Goal: Task Accomplishment & Management: Manage account settings

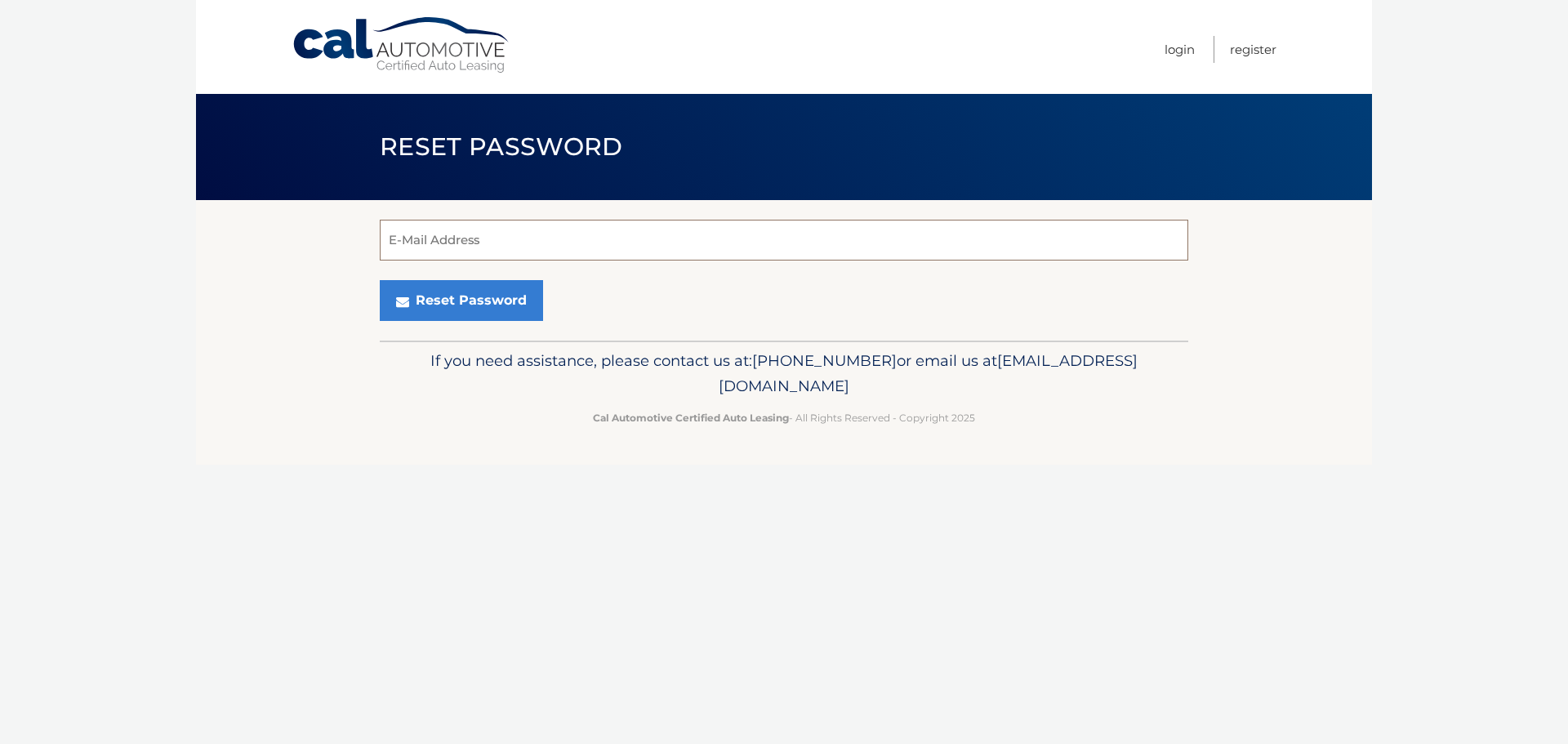
click at [461, 245] on input "E-Mail Address" at bounding box center [784, 240] width 809 height 41
type input "steven.guttmann@gmail.com"
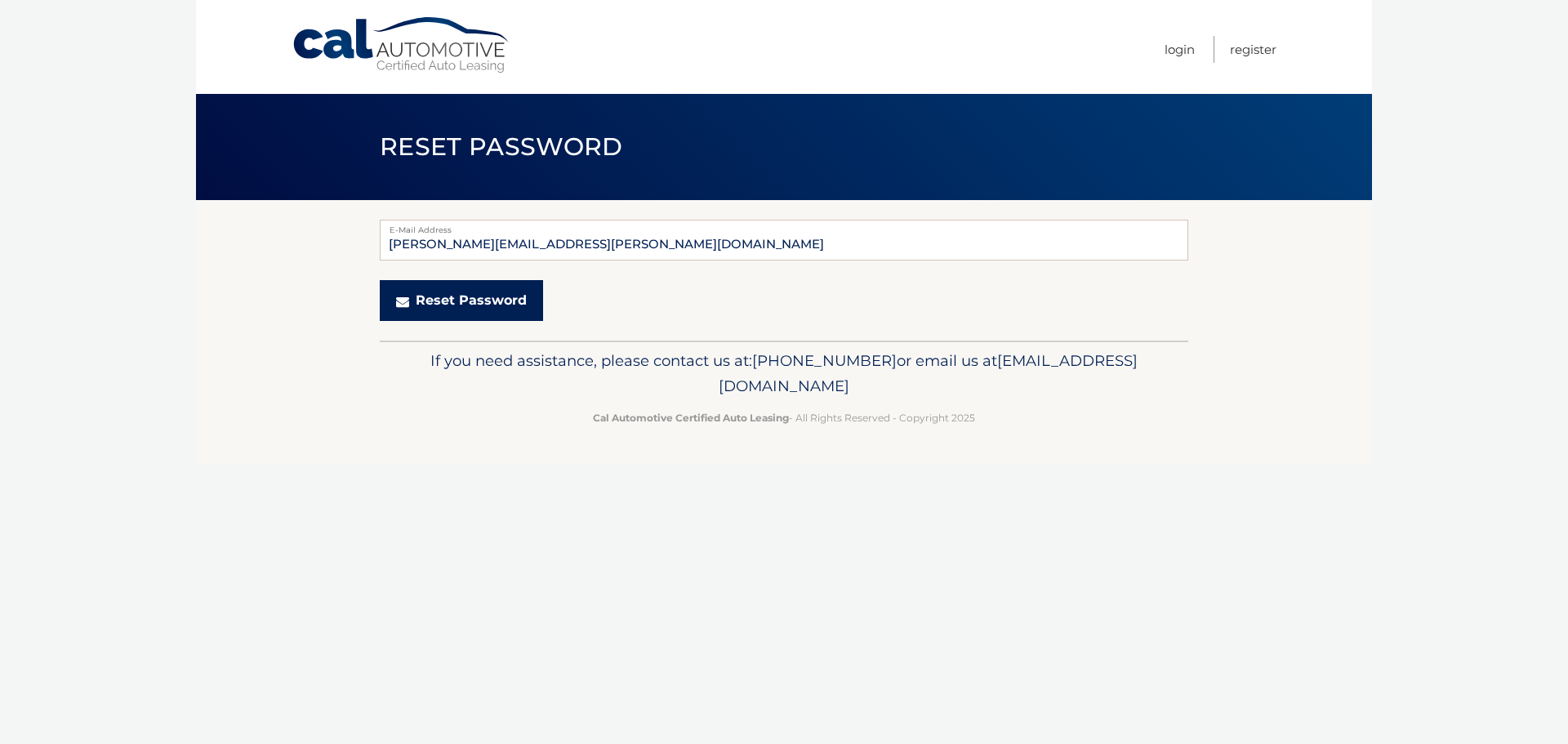
click at [469, 308] on button "Reset Password" at bounding box center [461, 301] width 163 height 41
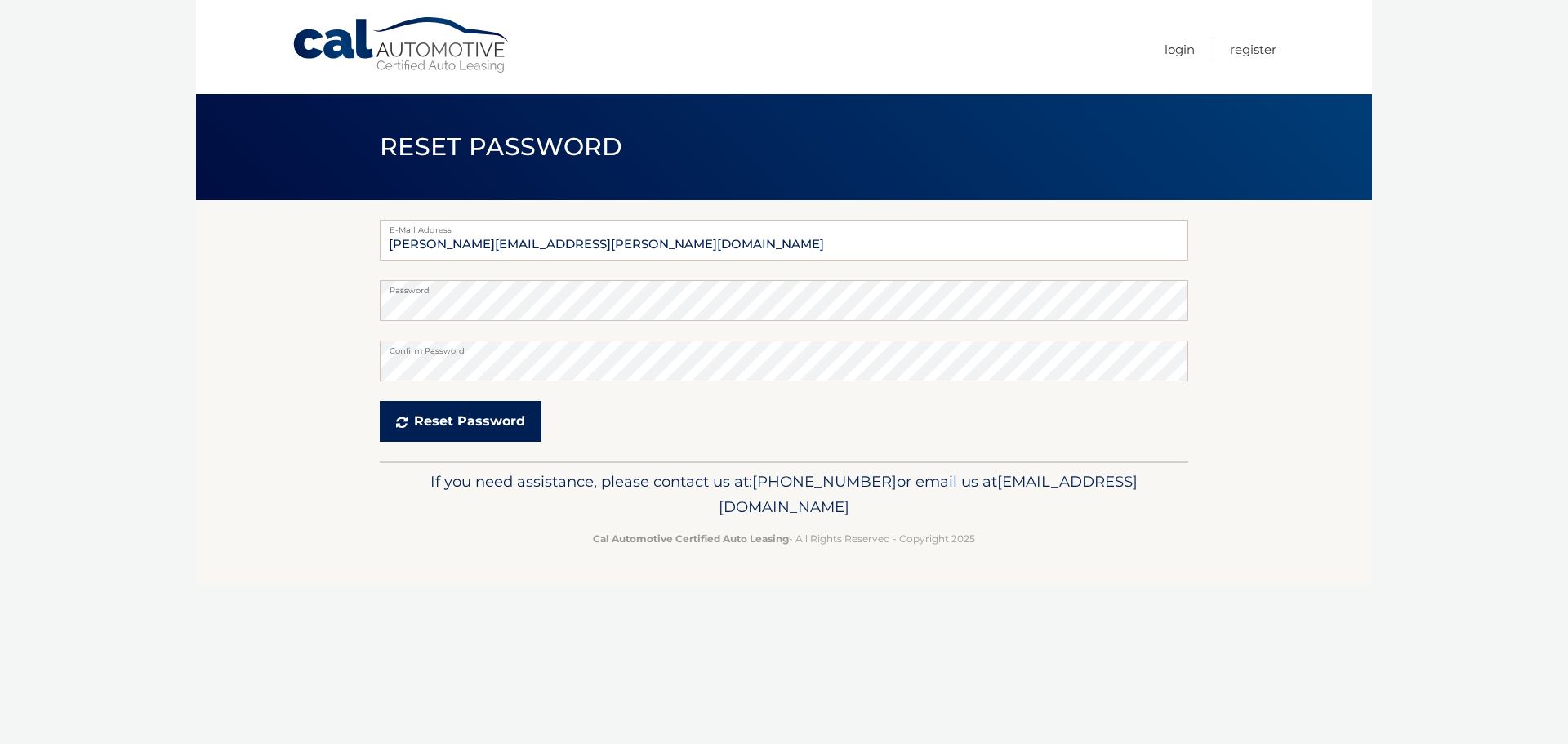
click at [418, 420] on button "Reset Password" at bounding box center [461, 422] width 162 height 41
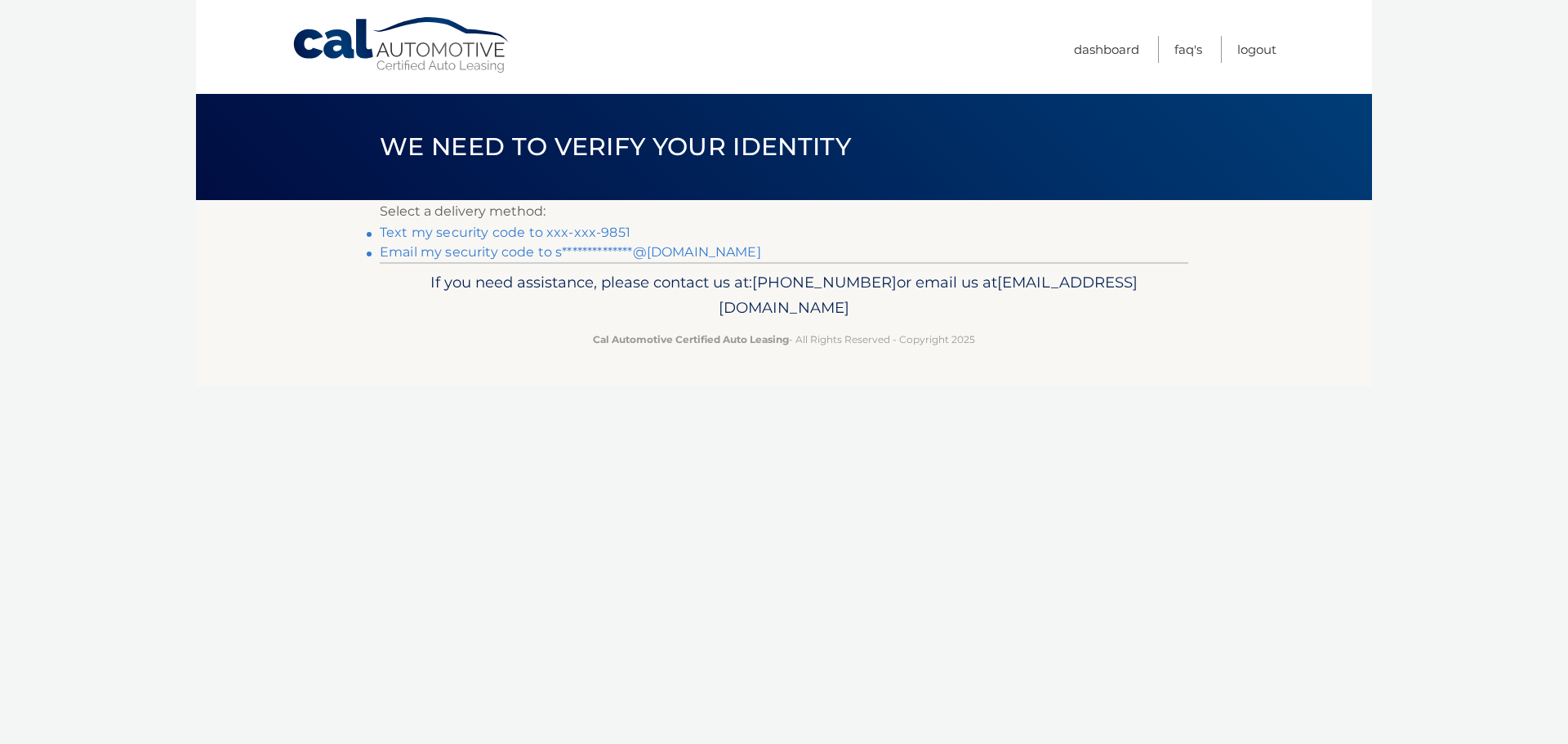
click at [590, 231] on link "Text my security code to xxx-xxx-9851" at bounding box center [505, 233] width 250 height 15
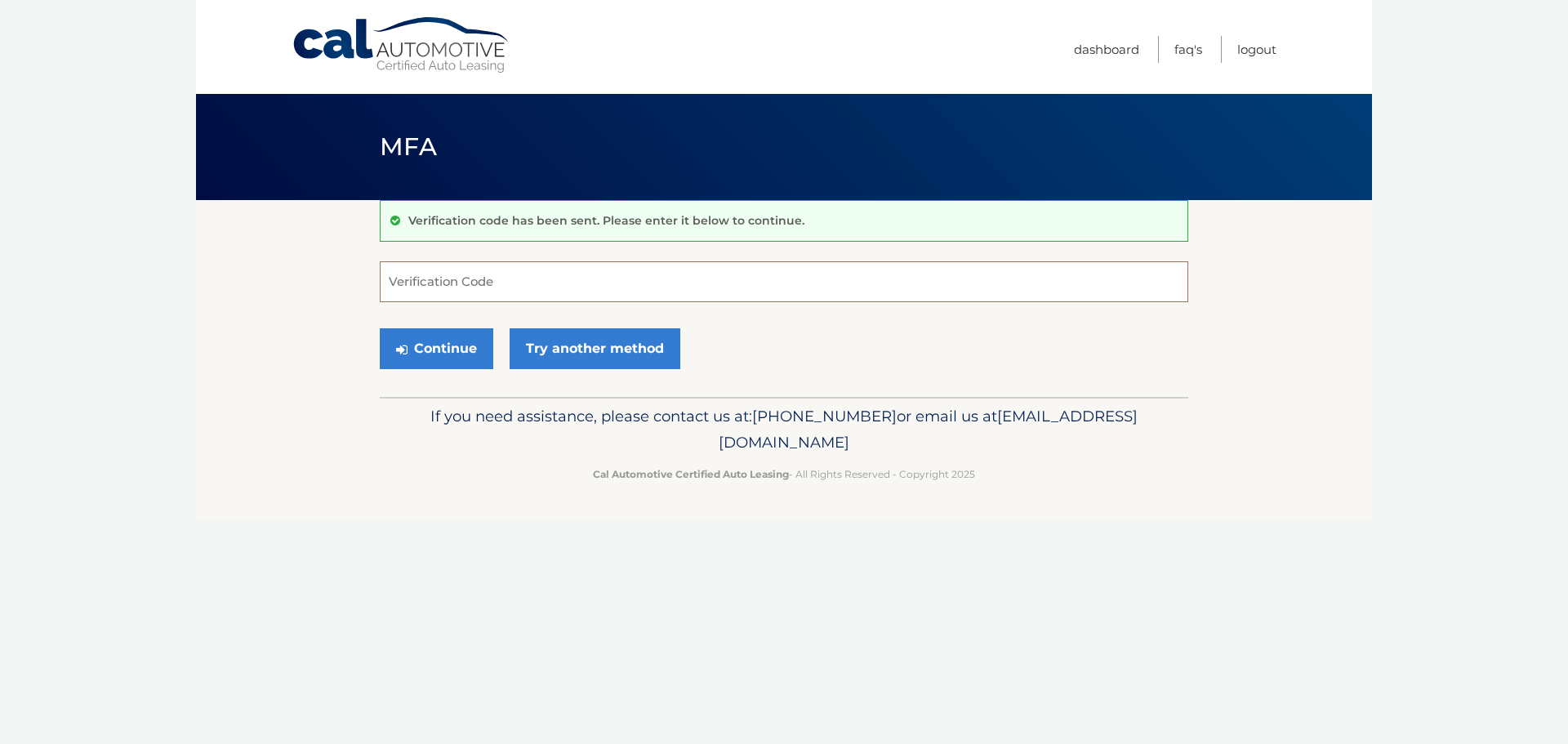
click at [485, 282] on input "Verification Code" at bounding box center [784, 282] width 809 height 41
type input "532653"
click at [380, 329] on button "Continue" at bounding box center [437, 349] width 113 height 41
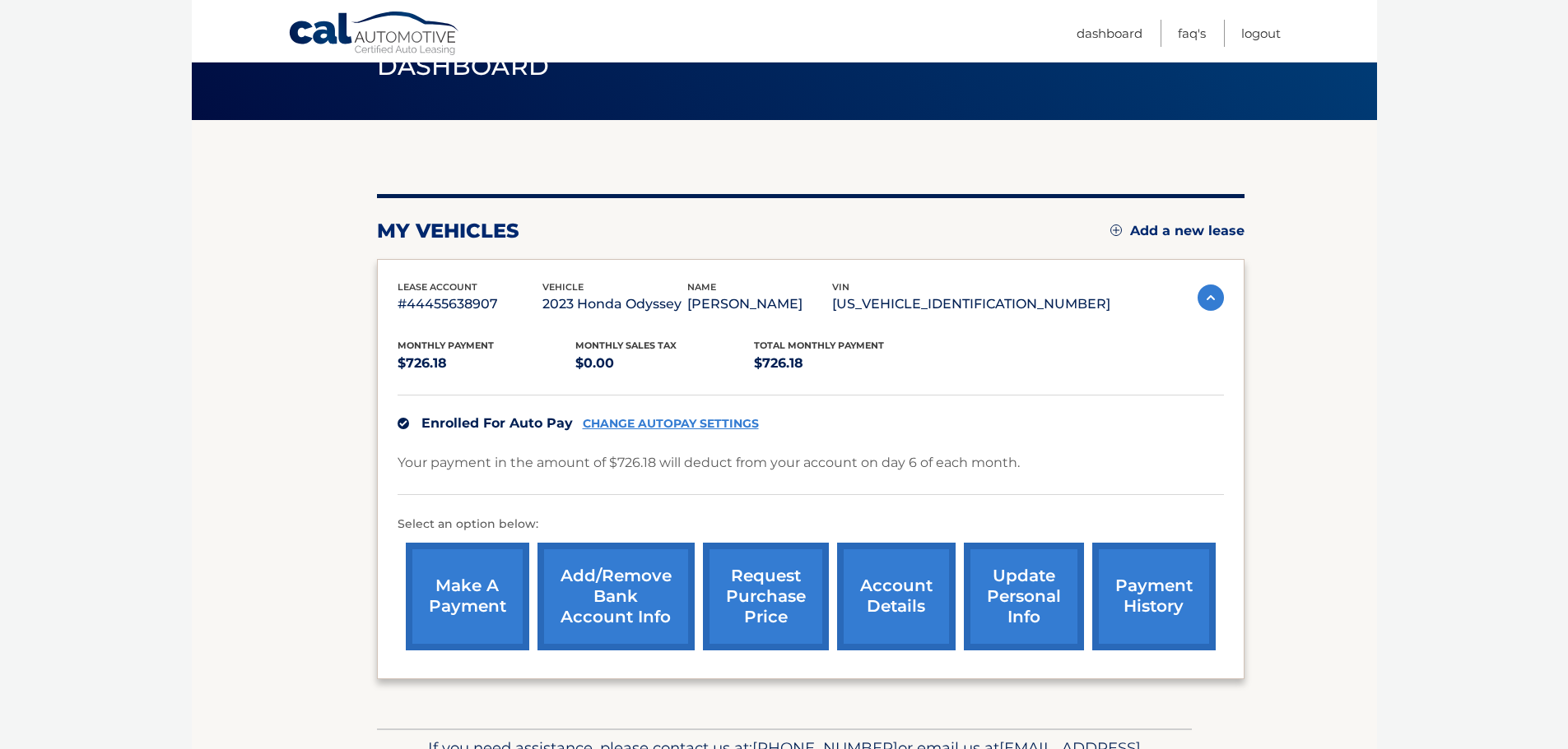
scroll to position [82, 0]
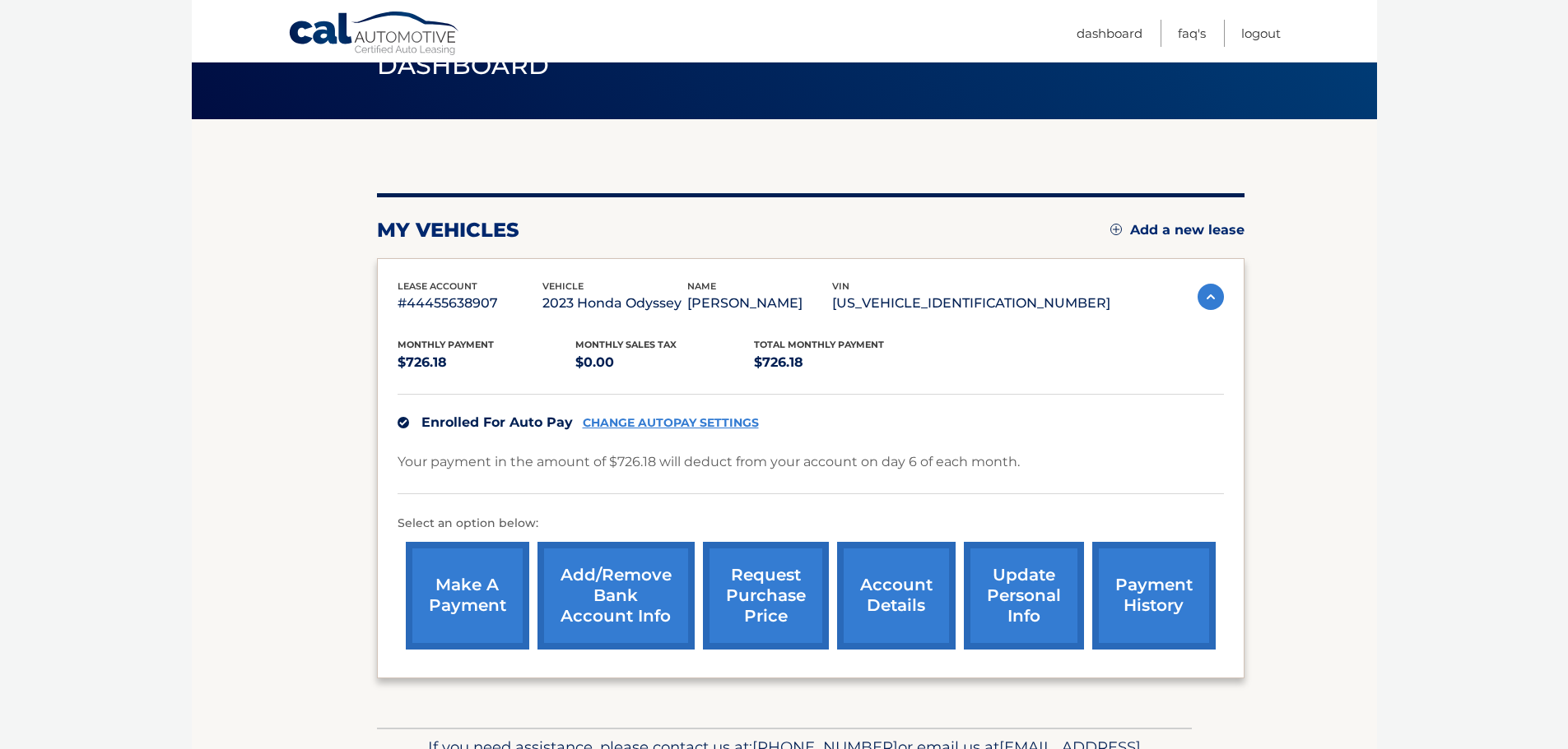
click at [895, 600] on link "account details" at bounding box center [896, 596] width 118 height 108
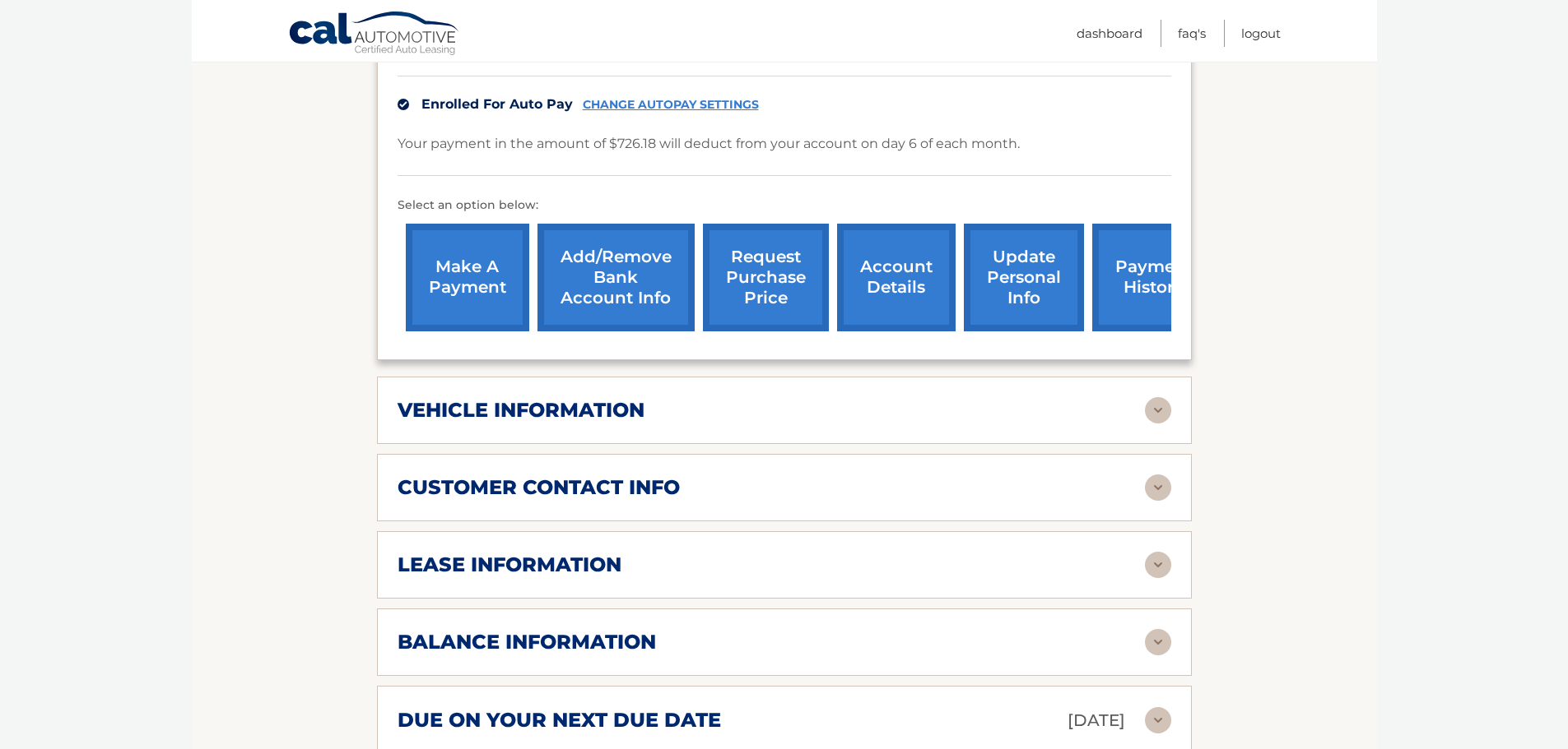
scroll to position [493, 0]
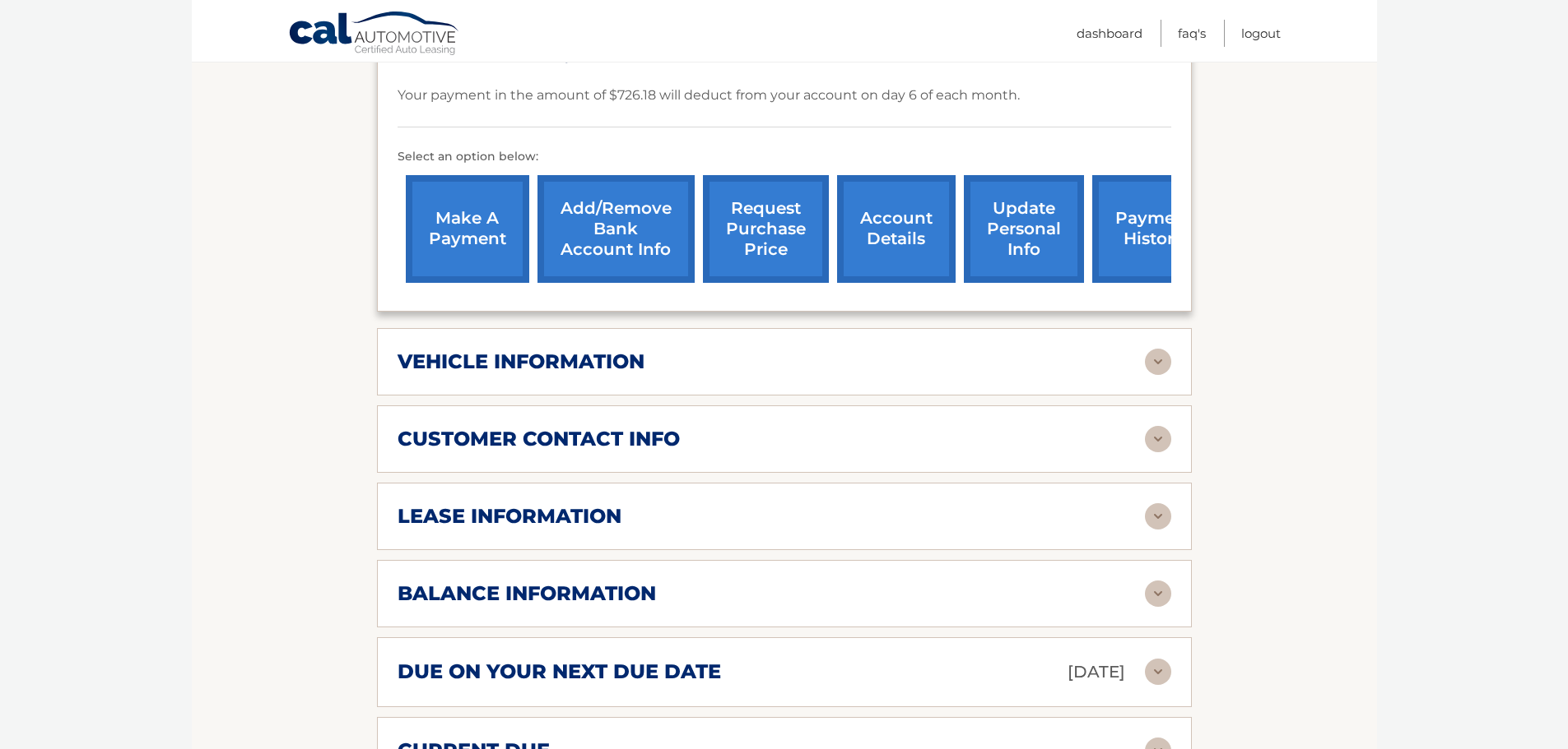
click at [721, 505] on div "lease information" at bounding box center [771, 517] width 748 height 25
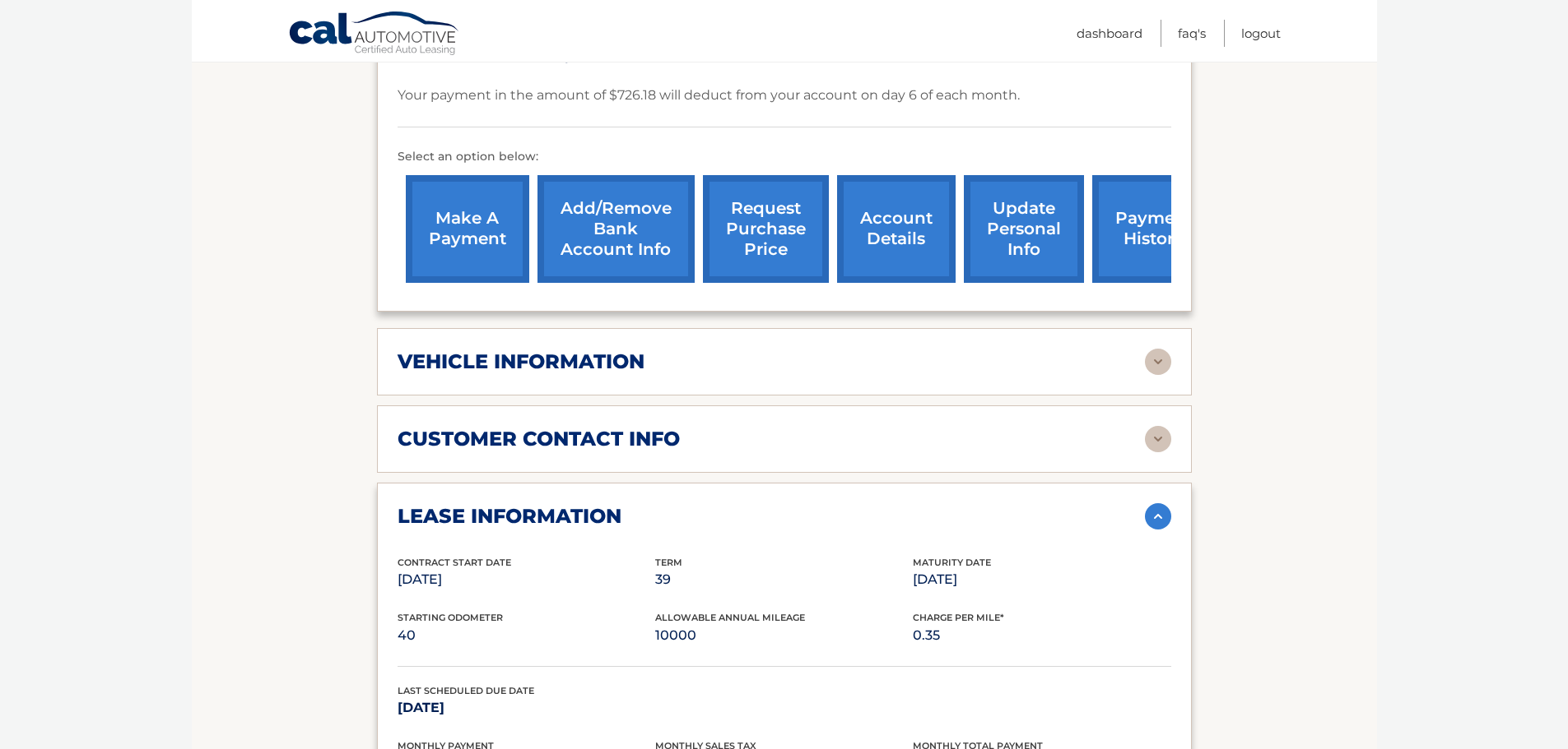
scroll to position [576, 0]
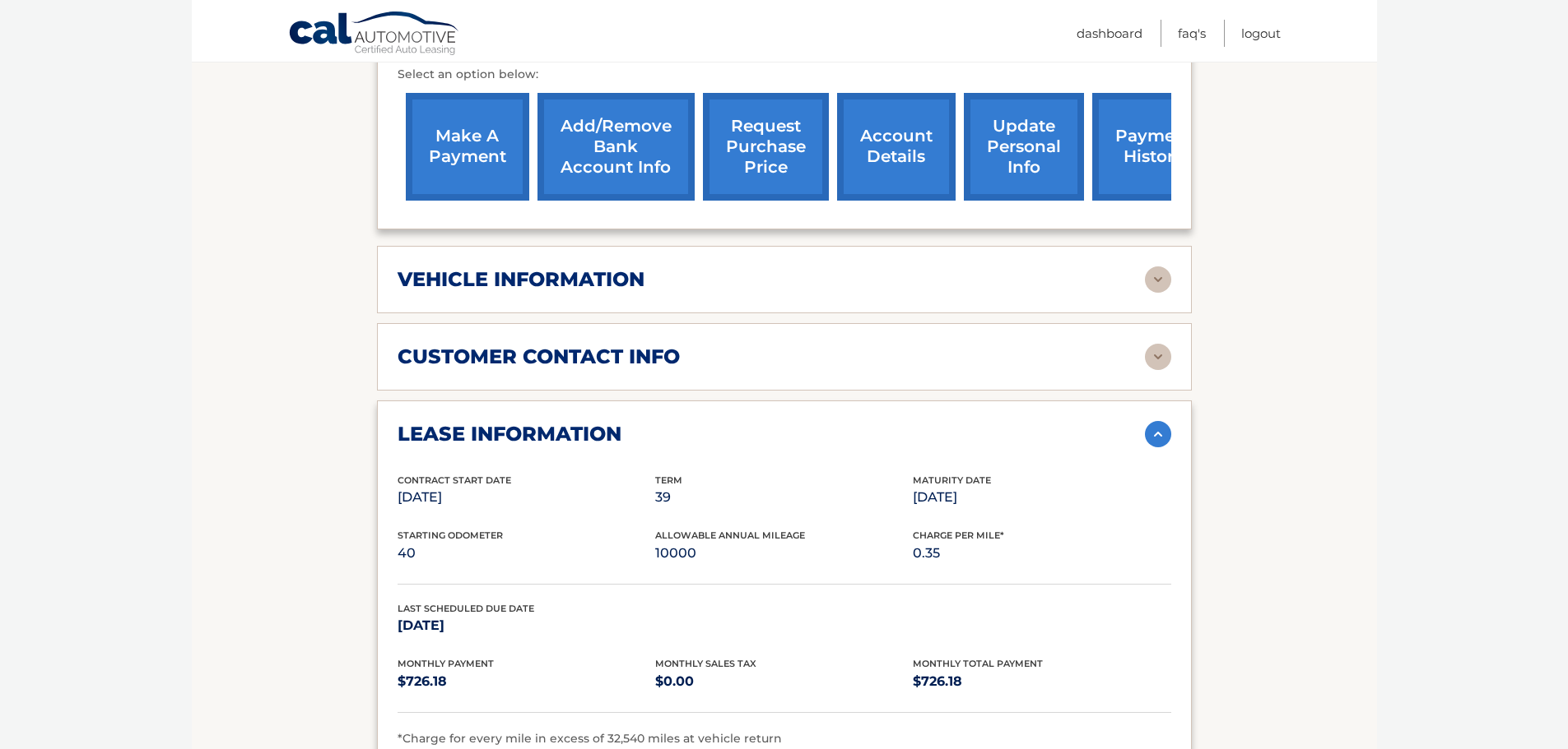
drag, startPoint x: 998, startPoint y: 478, endPoint x: 913, endPoint y: 473, distance: 85.1
click at [913, 486] on p "Dec 06, 2026" at bounding box center [1042, 498] width 258 height 23
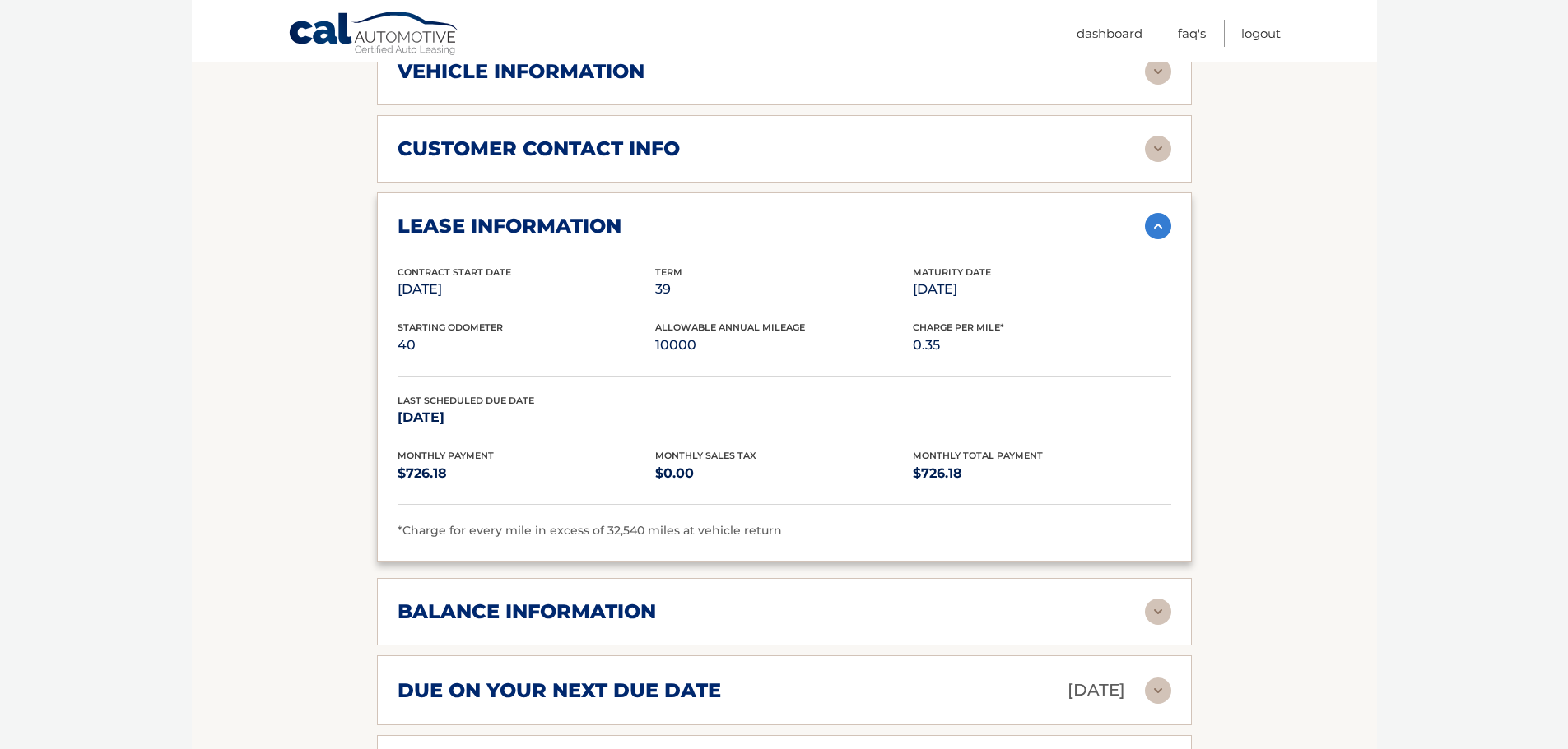
scroll to position [905, 0]
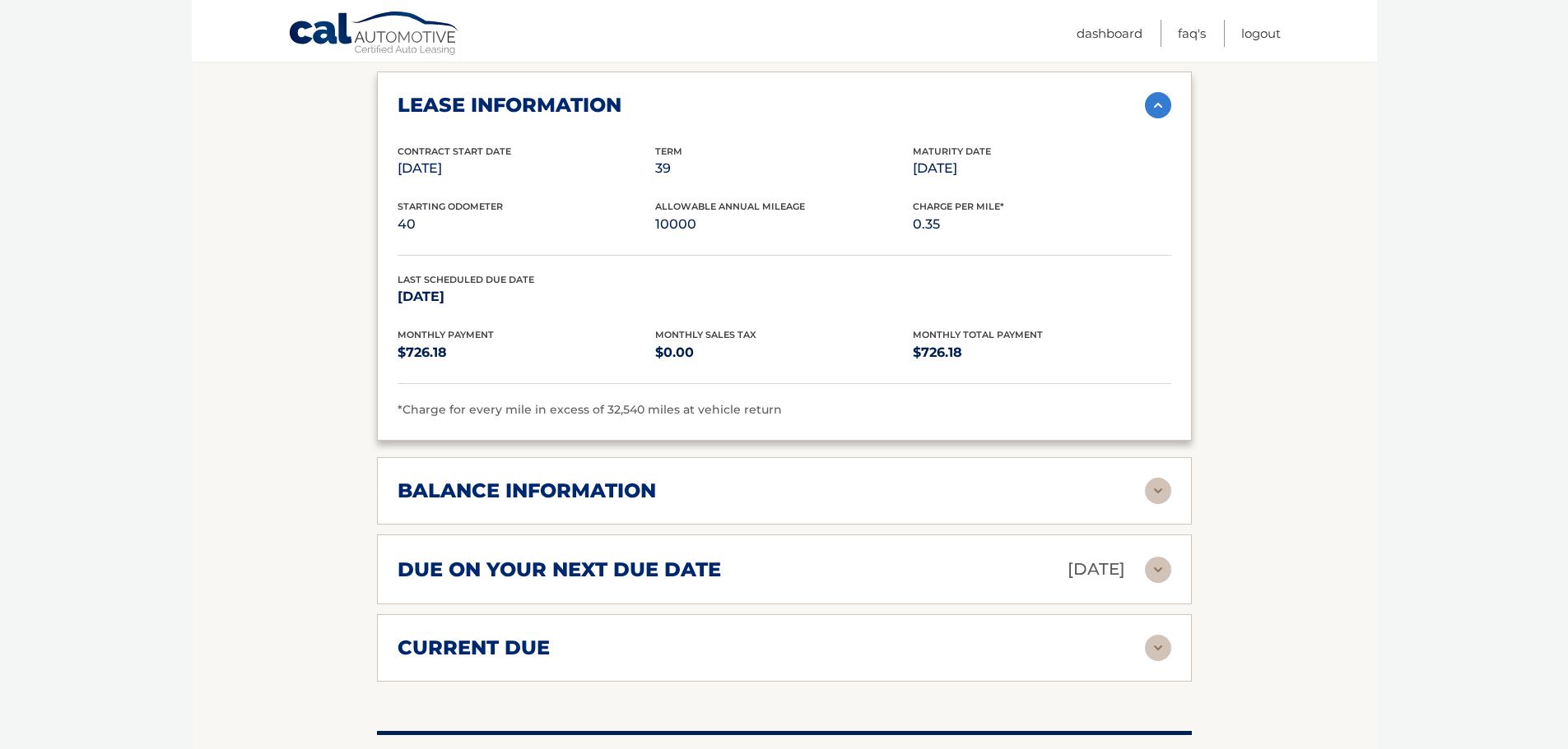
click at [1153, 557] on img at bounding box center [1158, 570] width 26 height 26
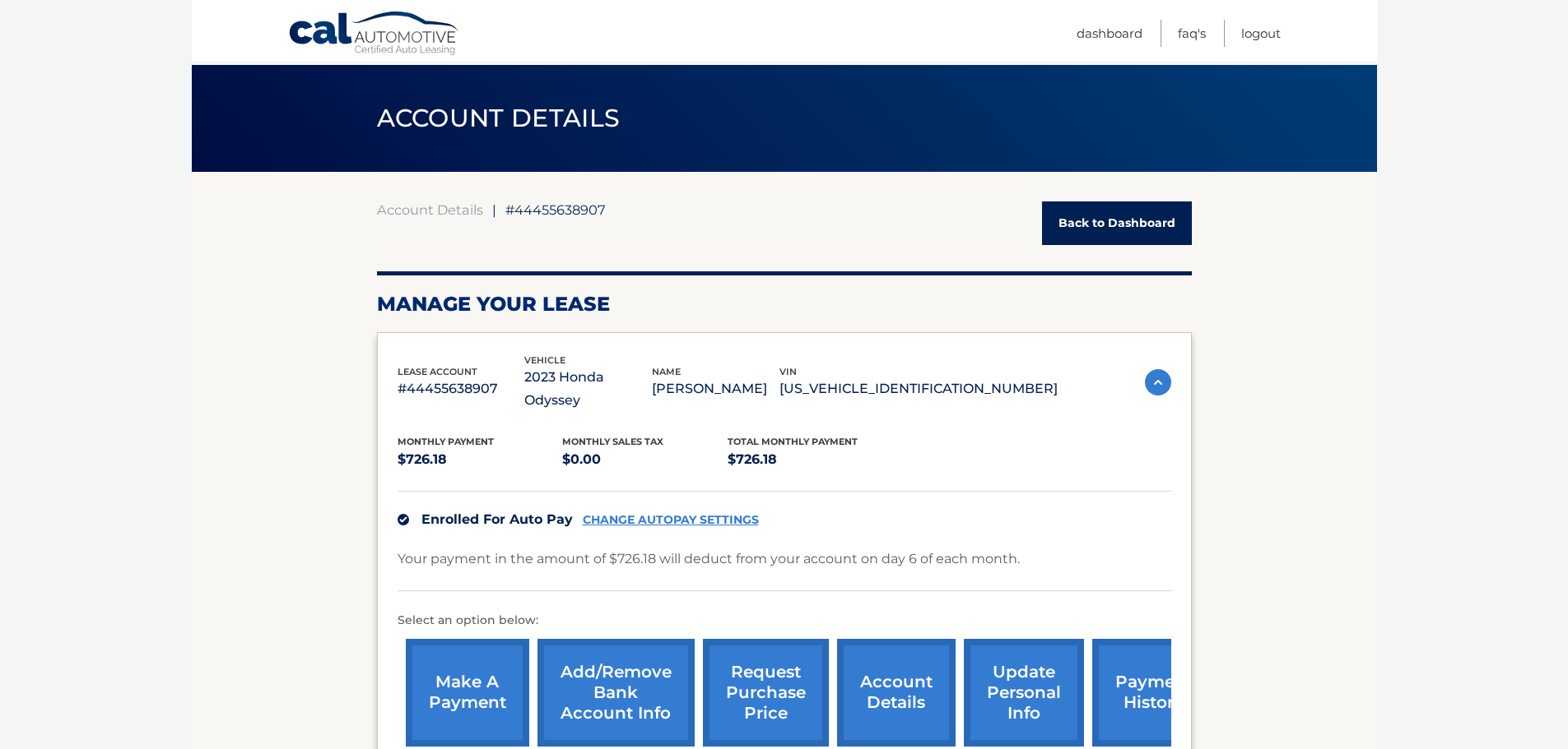
scroll to position [0, 0]
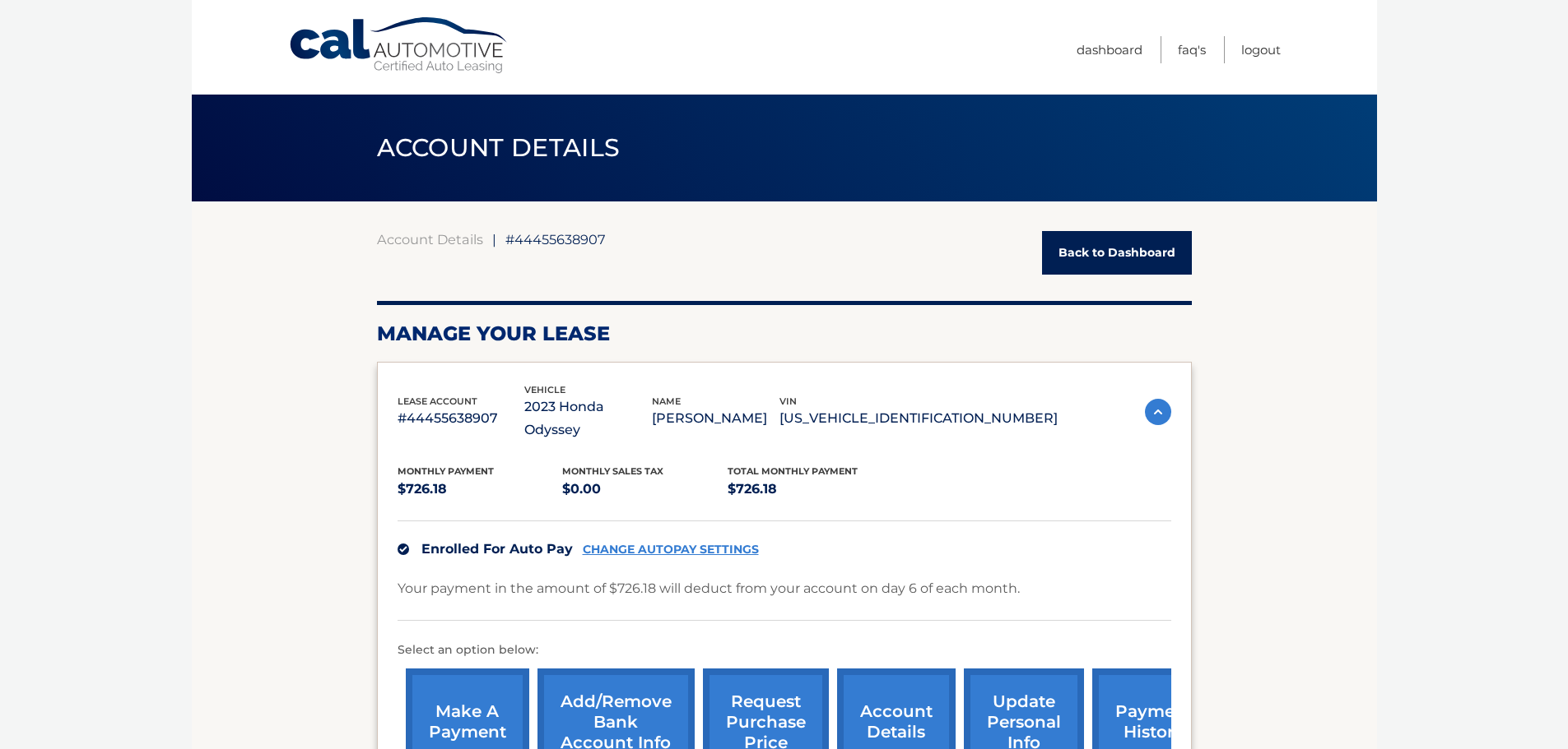
click at [1110, 263] on link "Back to Dashboard" at bounding box center [1117, 253] width 150 height 43
click at [1132, 254] on link "Back to Dashboard" at bounding box center [1117, 253] width 150 height 43
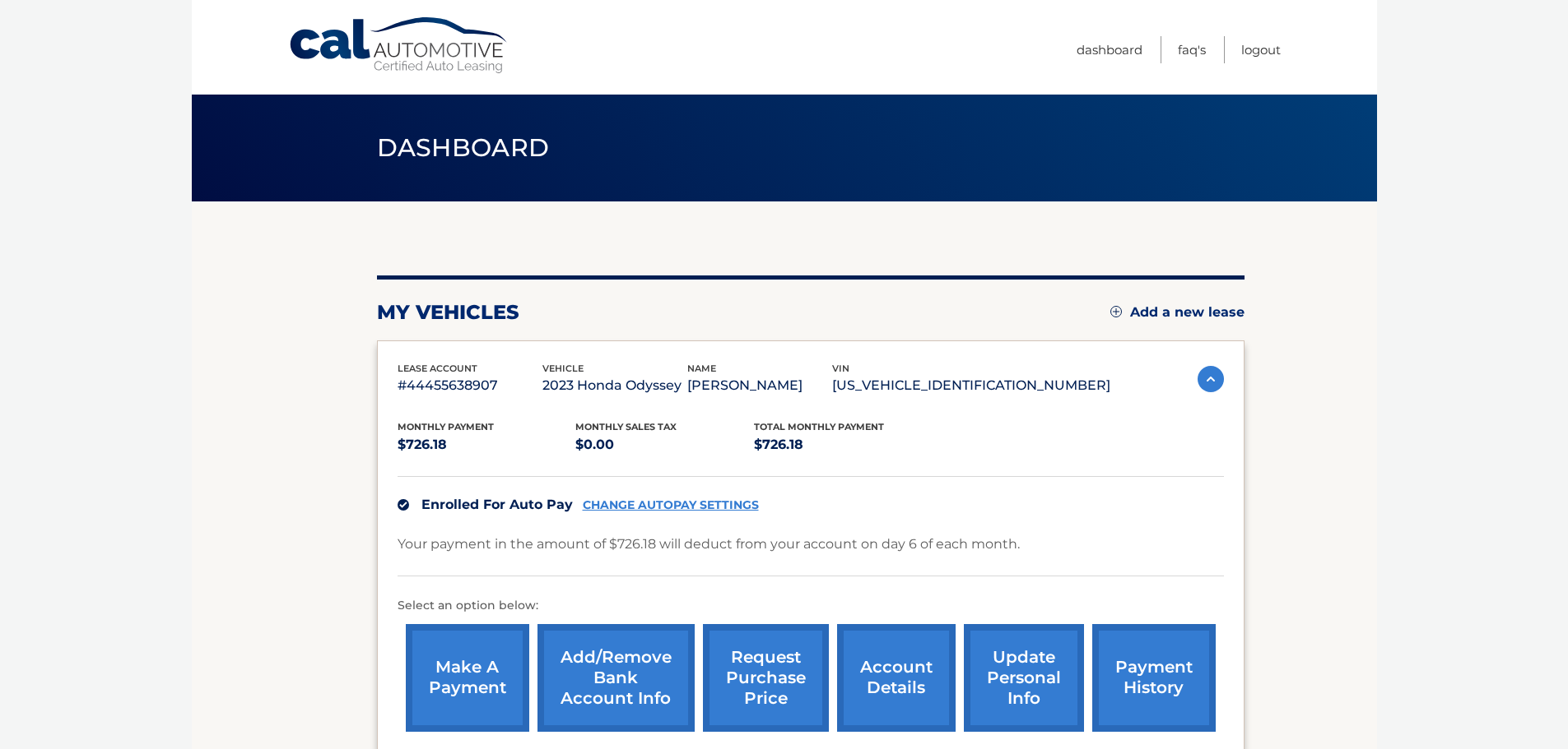
click at [1260, 50] on link "Logout" at bounding box center [1261, 49] width 40 height 27
